Goal: Information Seeking & Learning: Learn about a topic

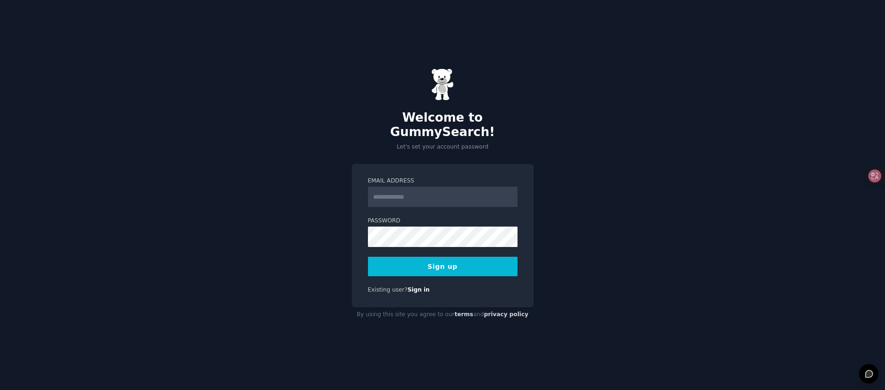
click at [386, 191] on input "Email Address" at bounding box center [443, 197] width 150 height 20
type input "**********"
click at [422, 261] on button "Sign up" at bounding box center [443, 267] width 150 height 20
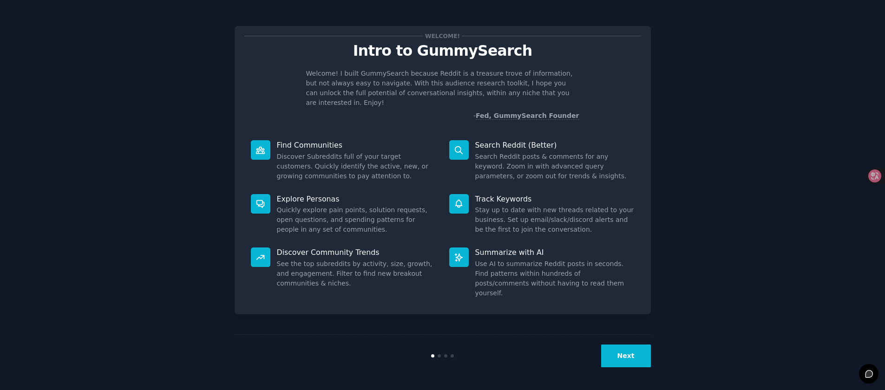
click at [583, 310] on div "Welcome! Intro to GummySearch Welcome! I built GummySearch because Reddit is a …" at bounding box center [443, 195] width 416 height 364
click at [621, 362] on button "Next" at bounding box center [626, 356] width 50 height 23
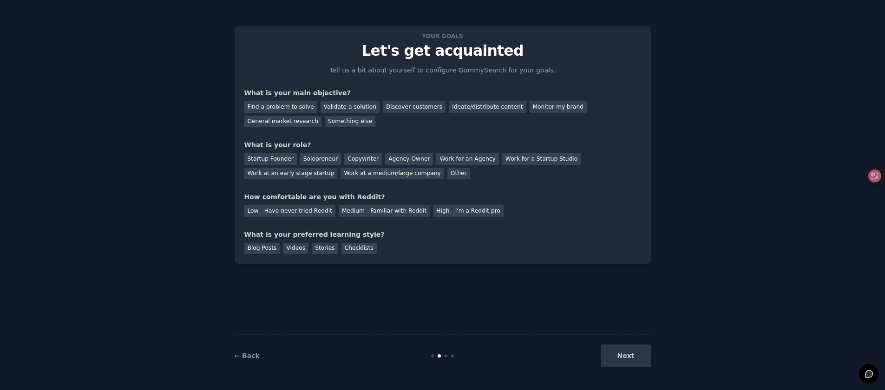
click at [514, 288] on div "Your goals Let's get acquainted Tell us a bit about yourself to configure Gummy…" at bounding box center [443, 195] width 416 height 364
click at [630, 353] on div "Next" at bounding box center [581, 356] width 139 height 23
click at [627, 356] on div "Next" at bounding box center [581, 356] width 139 height 23
click at [620, 355] on div "Next" at bounding box center [581, 356] width 139 height 23
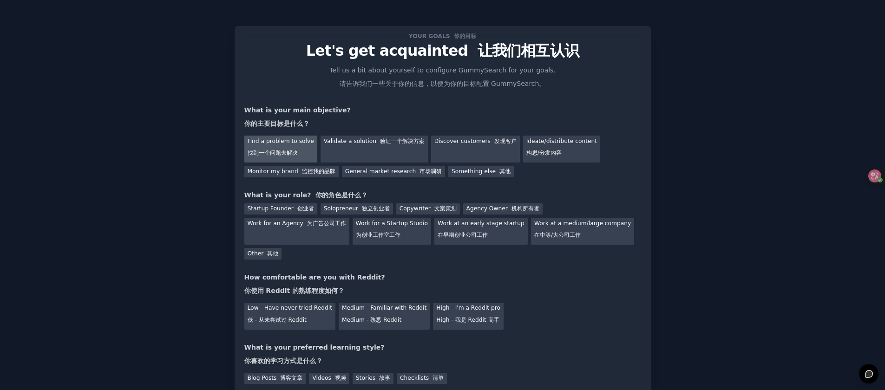
click at [294, 154] on font "找到一个问题去解决" at bounding box center [273, 153] width 50 height 7
click at [388, 175] on div "General market research 市场调研" at bounding box center [393, 172] width 103 height 12
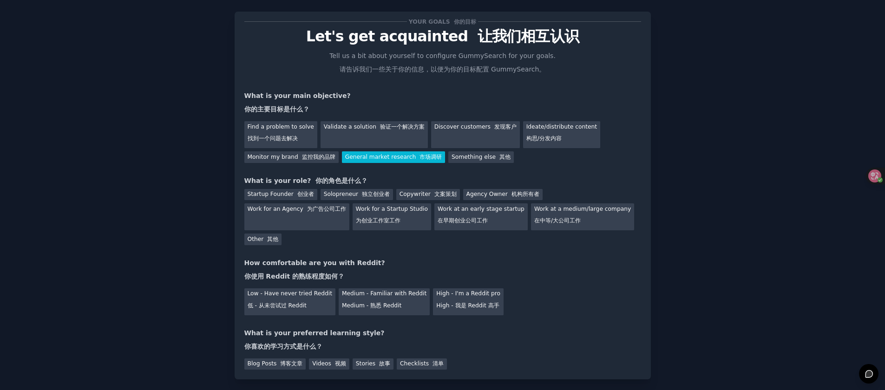
scroll to position [15, 0]
click at [317, 215] on div "Work for an Agency 为广告公司工作" at bounding box center [296, 216] width 105 height 27
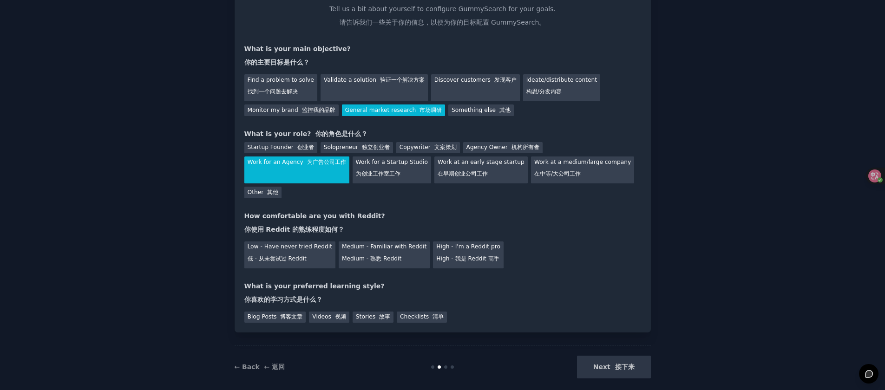
scroll to position [72, 0]
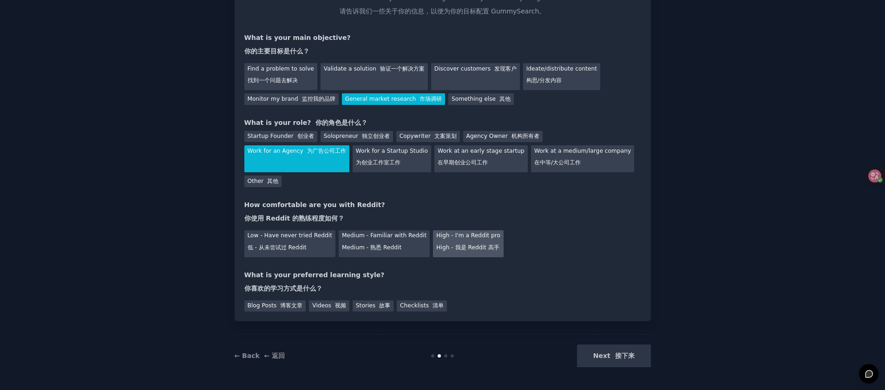
click at [446, 247] on font "High - 我是 Reddit 高手" at bounding box center [467, 247] width 63 height 7
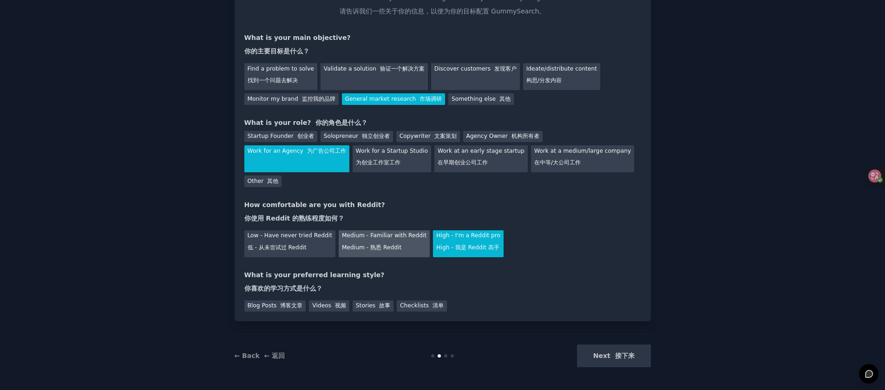
click at [365, 245] on font "Medium - 熟悉 Reddit" at bounding box center [371, 247] width 59 height 7
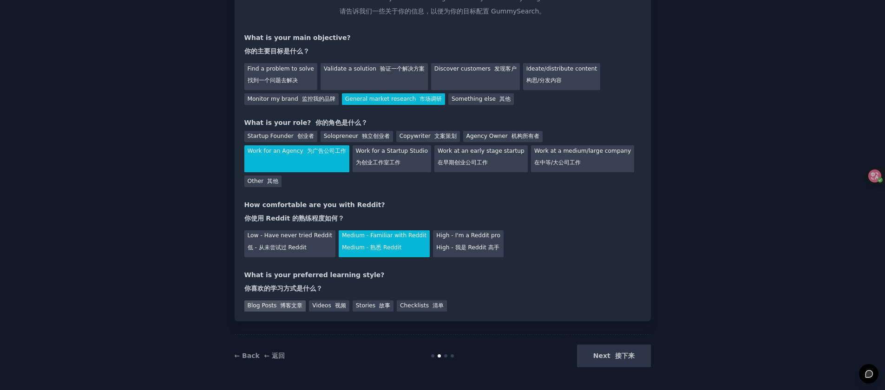
click at [283, 302] on font "博客文章" at bounding box center [291, 305] width 22 height 7
click at [615, 360] on button "Next 接下来" at bounding box center [614, 356] width 74 height 23
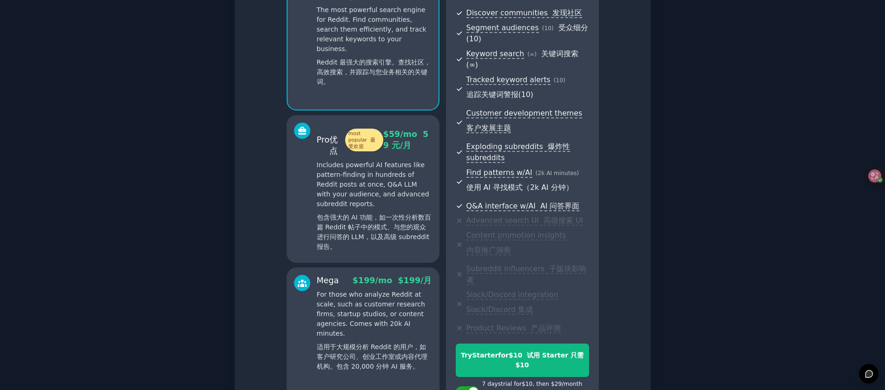
scroll to position [220, 0]
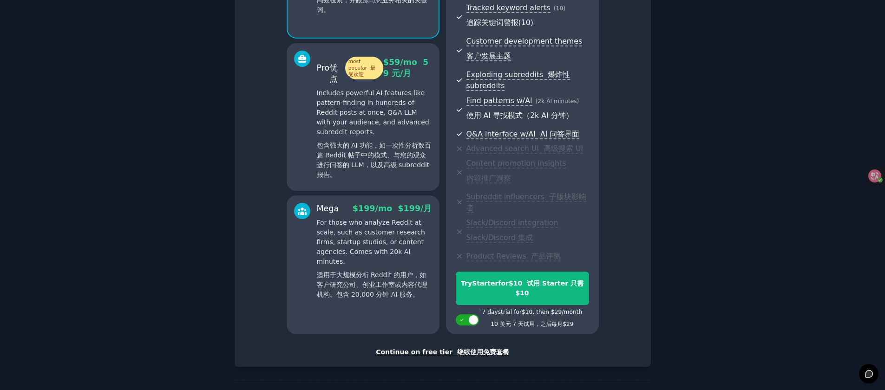
click at [273, 390] on font "← 返回" at bounding box center [274, 394] width 21 height 7
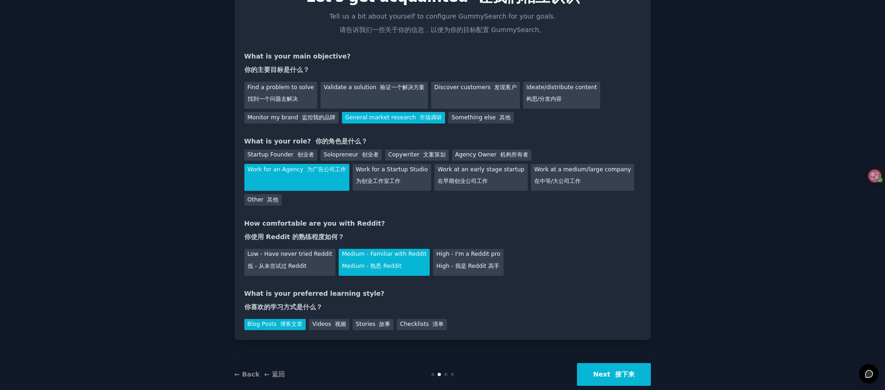
scroll to position [58, 0]
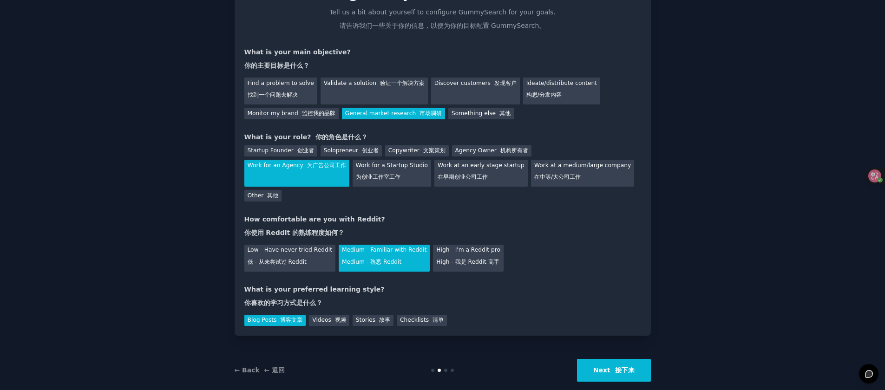
click at [602, 363] on button "Next 接下来" at bounding box center [614, 370] width 74 height 23
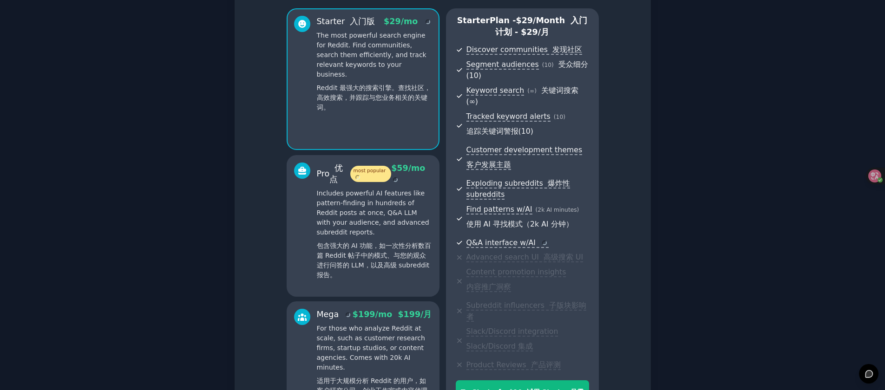
scroll to position [220, 0]
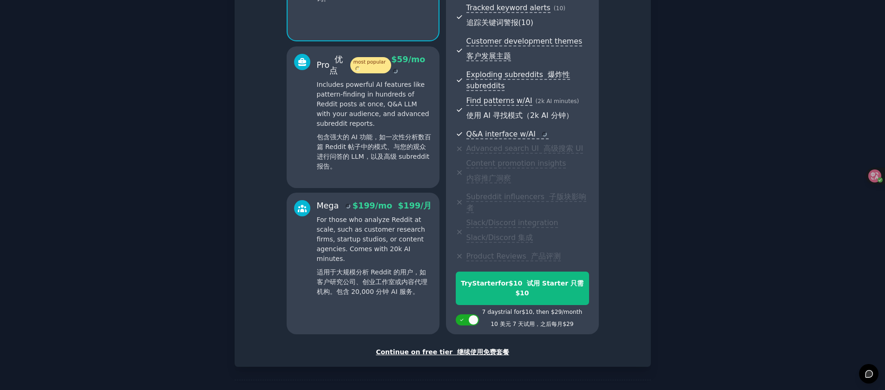
click at [482, 348] on font "继续使用免费套餐" at bounding box center [483, 351] width 52 height 7
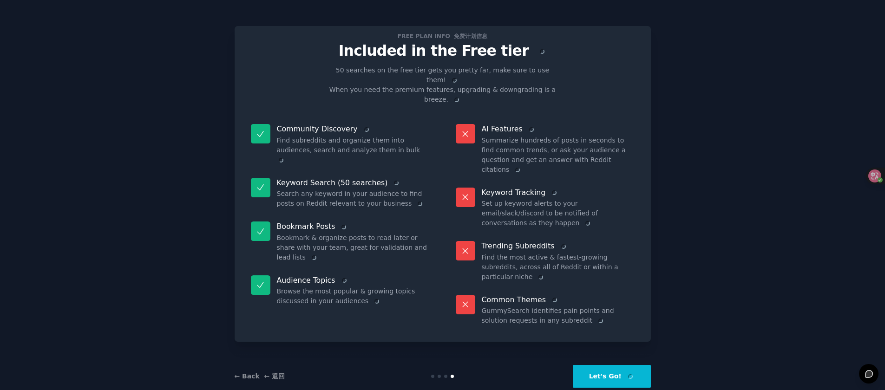
click at [601, 365] on button "Let's Go!" at bounding box center [612, 376] width 78 height 23
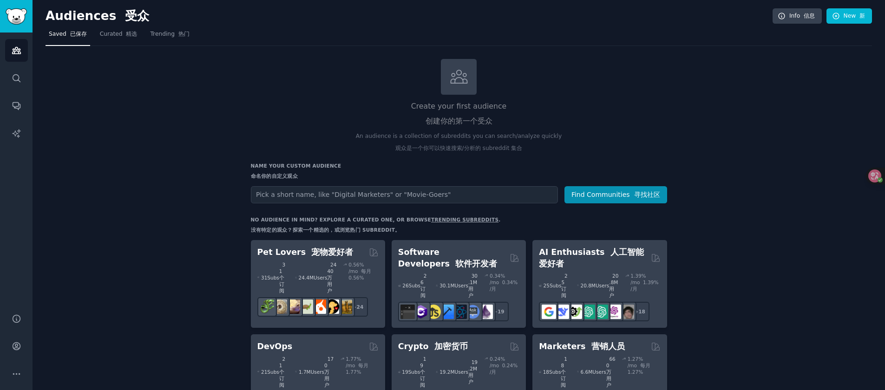
click at [347, 194] on input "text" at bounding box center [404, 194] width 307 height 17
click at [358, 192] on input "text" at bounding box center [404, 194] width 307 height 17
click at [564, 186] on button "Find Communities 寻找社区" at bounding box center [615, 194] width 103 height 17
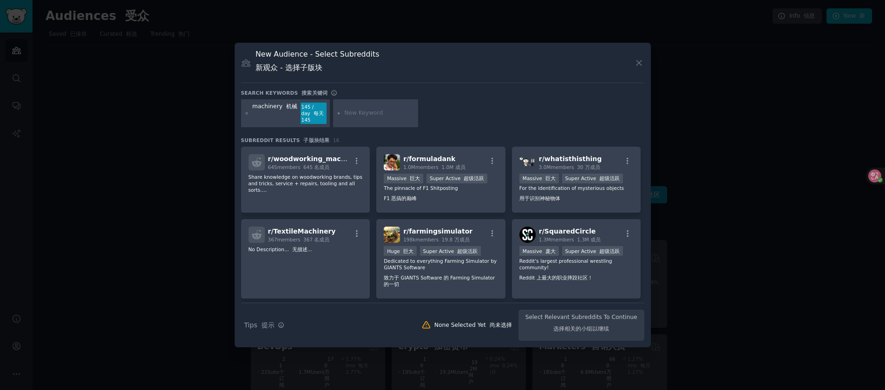
click at [636, 65] on icon at bounding box center [639, 63] width 10 height 10
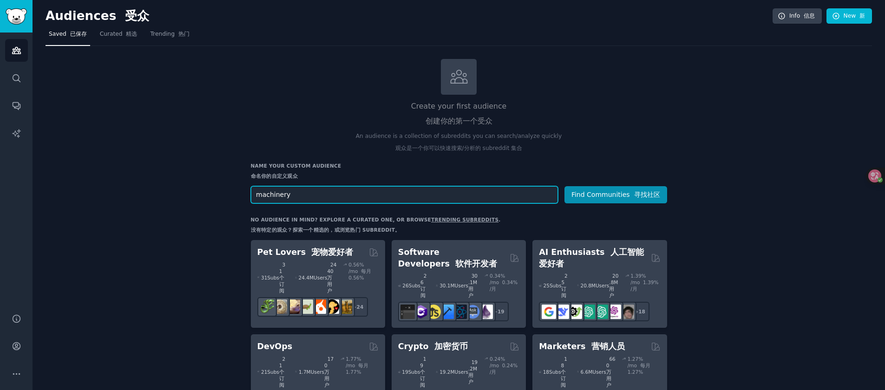
click at [338, 196] on input "machinery" at bounding box center [404, 194] width 307 height 17
type input "used machinery"
click at [564, 186] on button "Find Communities 寻找社区" at bounding box center [615, 194] width 103 height 17
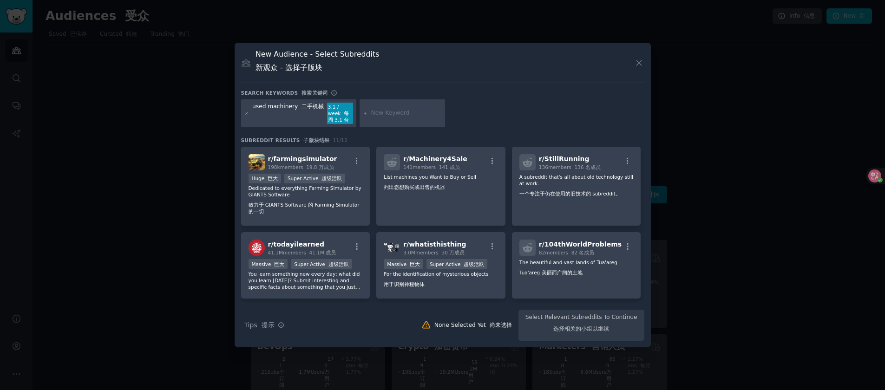
click at [437, 206] on div "r/ Machinery4Sale 141 members 141 成员 List machines you Want to Buy or Sell 列出您想…" at bounding box center [440, 186] width 129 height 79
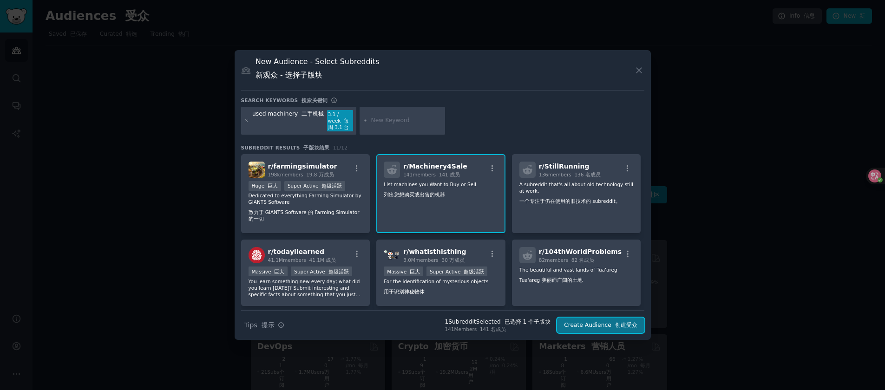
click at [590, 326] on button "Create Audience 创建受众" at bounding box center [600, 326] width 87 height 16
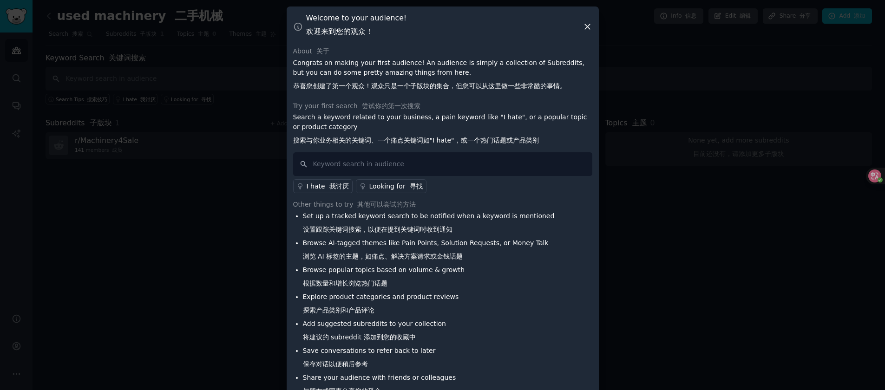
click at [586, 26] on icon at bounding box center [587, 26] width 5 height 5
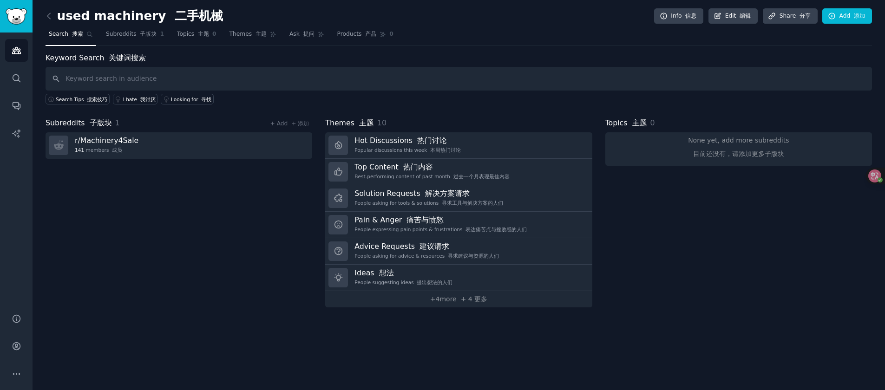
click at [166, 17] on font at bounding box center [170, 16] width 8 height 14
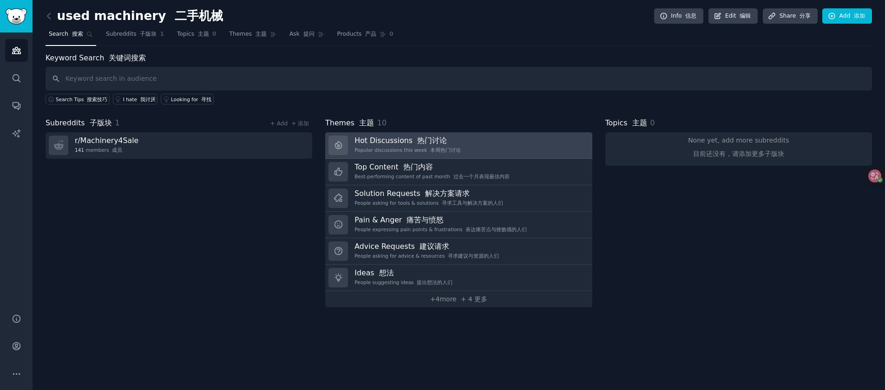
click at [424, 144] on h3 "Hot Discussions 热门讨论" at bounding box center [407, 141] width 106 height 10
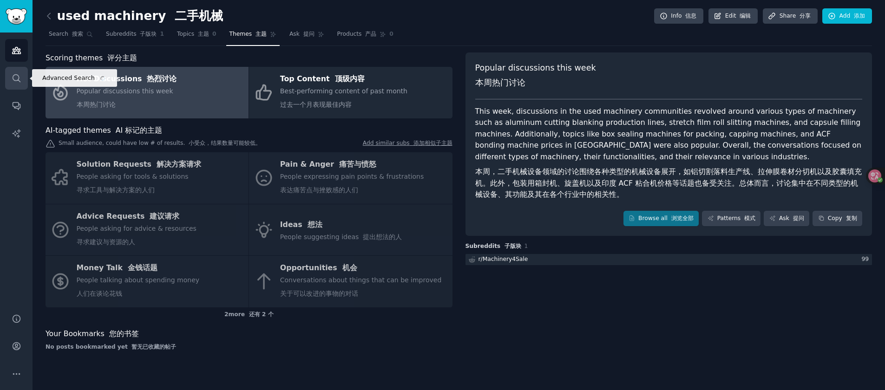
click at [17, 78] on icon "Sidebar" at bounding box center [17, 78] width 10 height 10
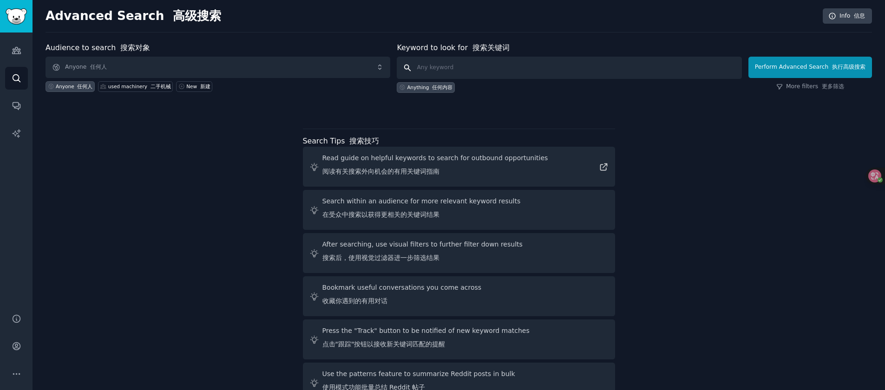
click at [436, 71] on input "text" at bounding box center [569, 68] width 345 height 22
type input "usedexcavator"
click button "Perform Advanced Search 执行高级搜索" at bounding box center [810, 67] width 124 height 21
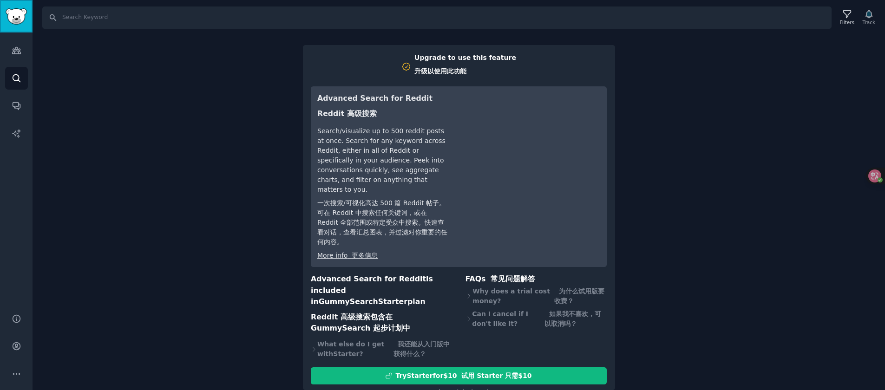
click at [22, 18] on img "Sidebar" at bounding box center [16, 16] width 21 height 16
